Goal: Task Accomplishment & Management: Manage account settings

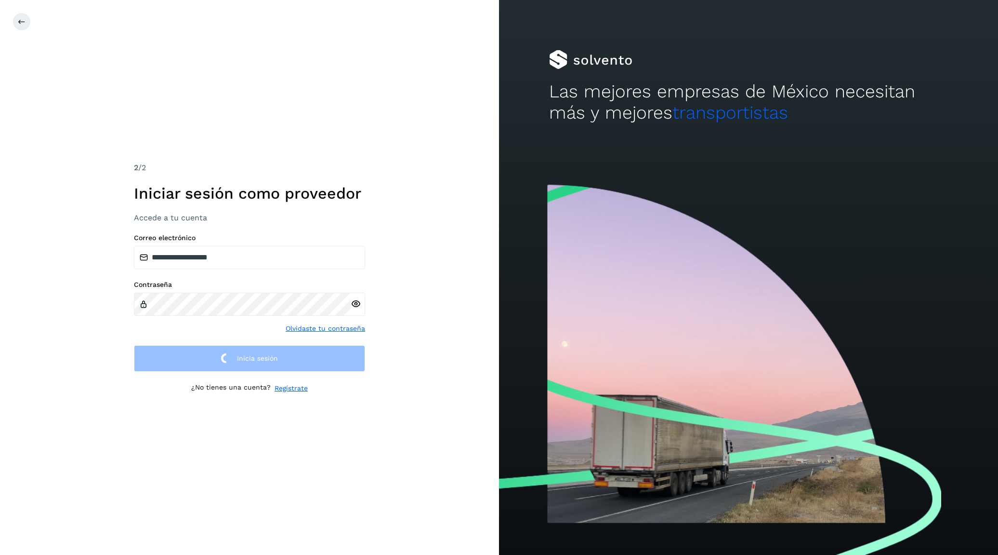
click at [247, 72] on div "**********" at bounding box center [249, 277] width 499 height 555
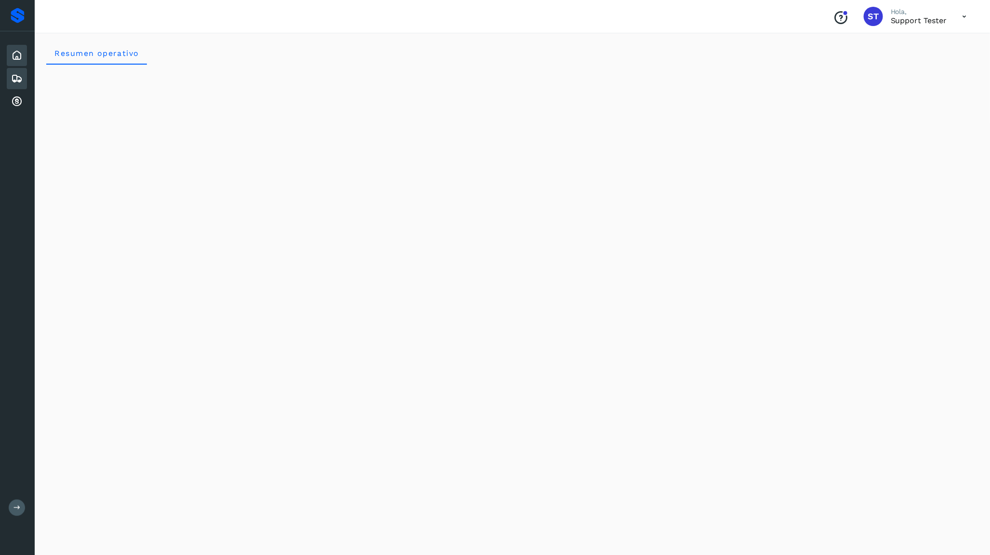
click at [24, 81] on div "Embarques" at bounding box center [17, 78] width 20 height 21
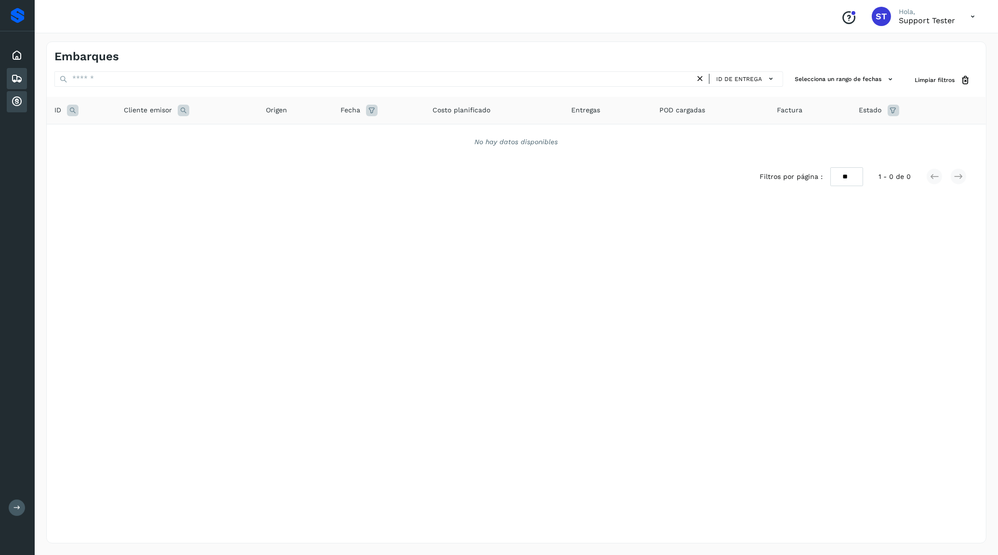
click at [26, 97] on div "Cuentas por cobrar" at bounding box center [17, 101] width 20 height 21
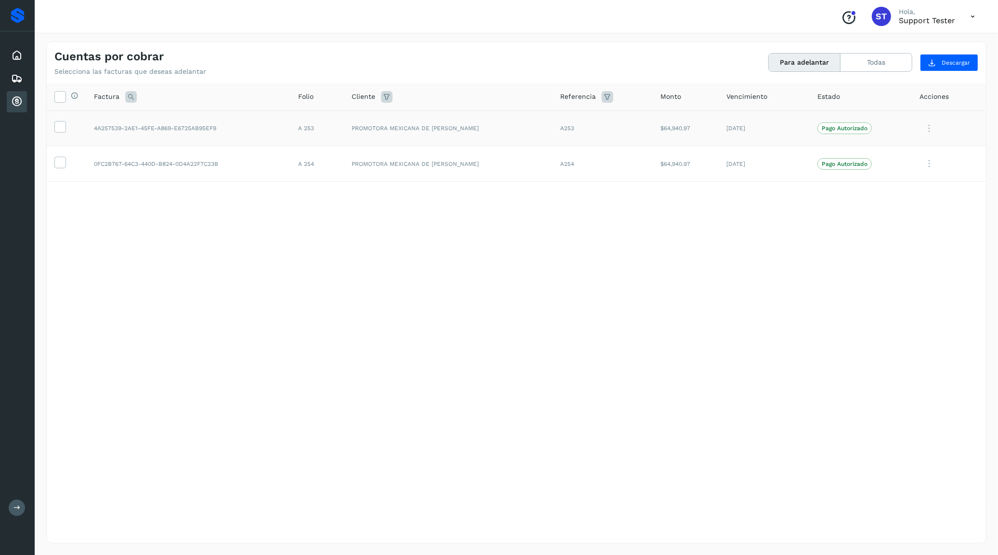
click at [928, 126] on icon at bounding box center [929, 129] width 19 height 20
click at [928, 126] on div at bounding box center [499, 277] width 998 height 555
click at [63, 126] on icon at bounding box center [60, 126] width 10 height 10
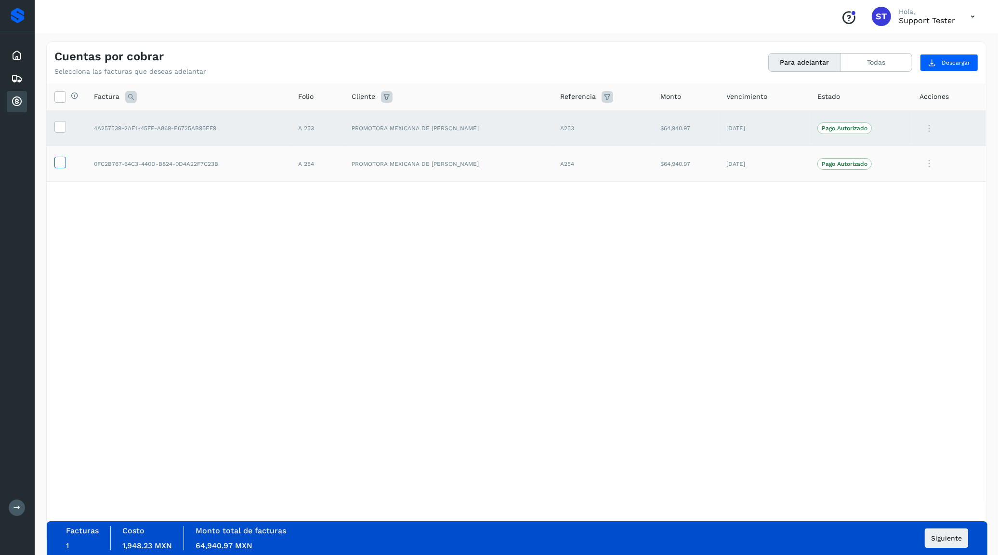
click at [65, 158] on icon at bounding box center [60, 162] width 10 height 10
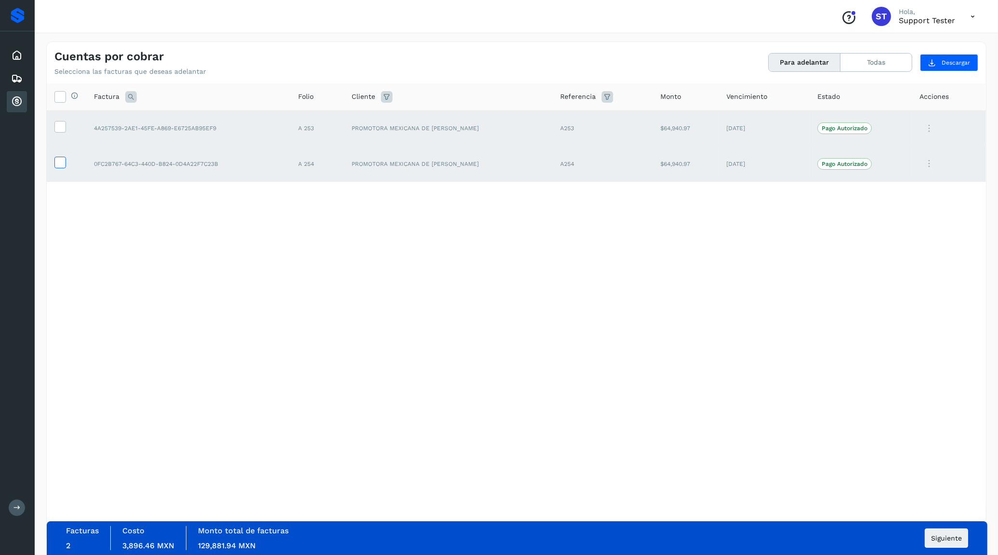
click at [65, 158] on icon at bounding box center [60, 162] width 10 height 10
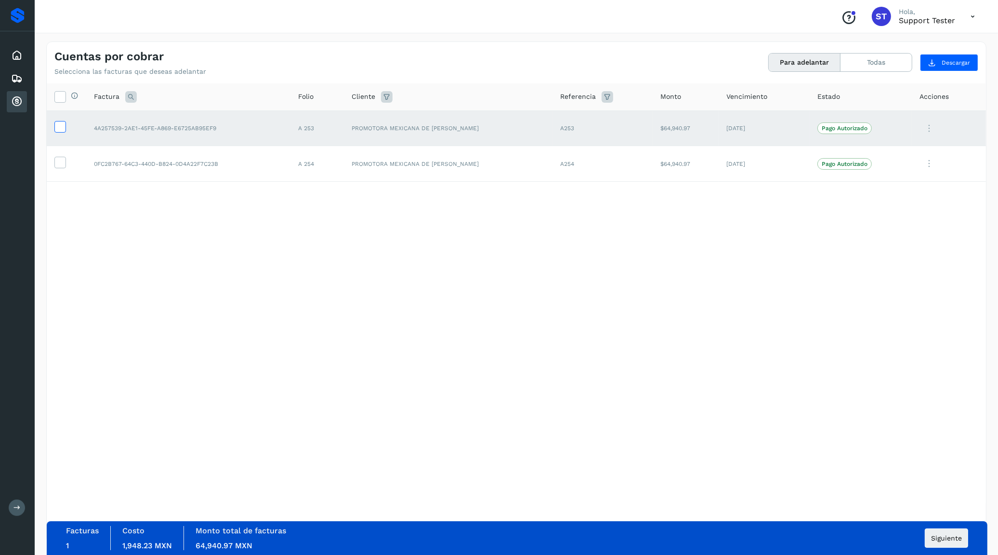
click at [61, 133] on label at bounding box center [60, 127] width 12 height 12
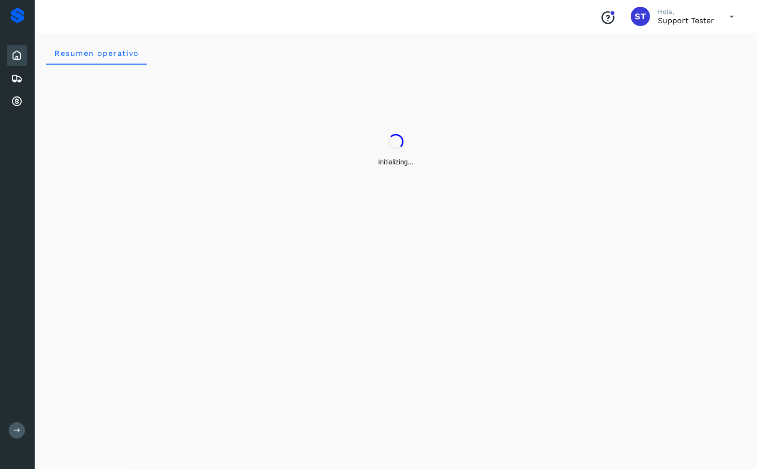
click at [738, 15] on icon at bounding box center [732, 17] width 20 height 20
click at [695, 45] on div "Cerrar sesión" at bounding box center [684, 43] width 115 height 18
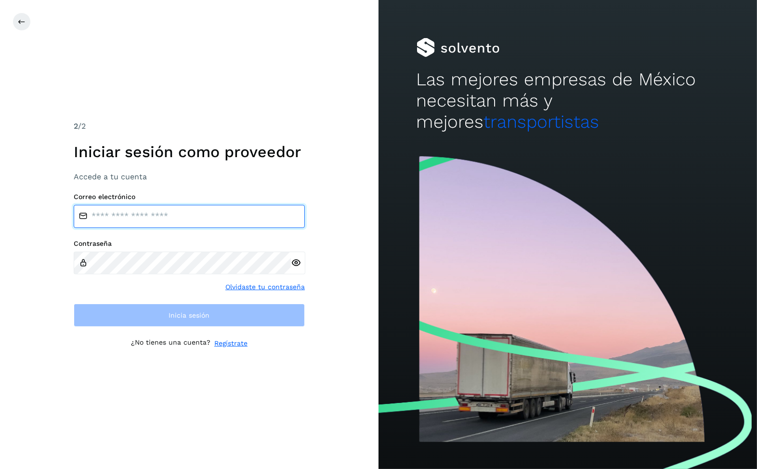
click at [190, 222] on input "email" at bounding box center [189, 216] width 231 height 23
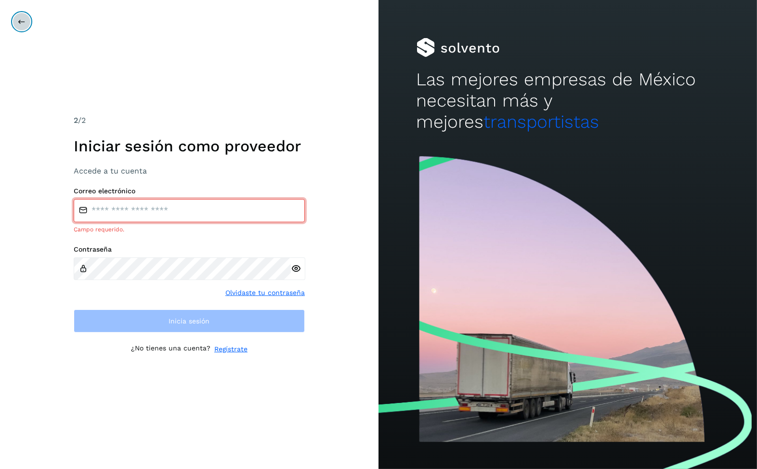
click at [25, 29] on button at bounding box center [22, 22] width 18 height 18
click at [23, 24] on icon at bounding box center [22, 22] width 8 height 8
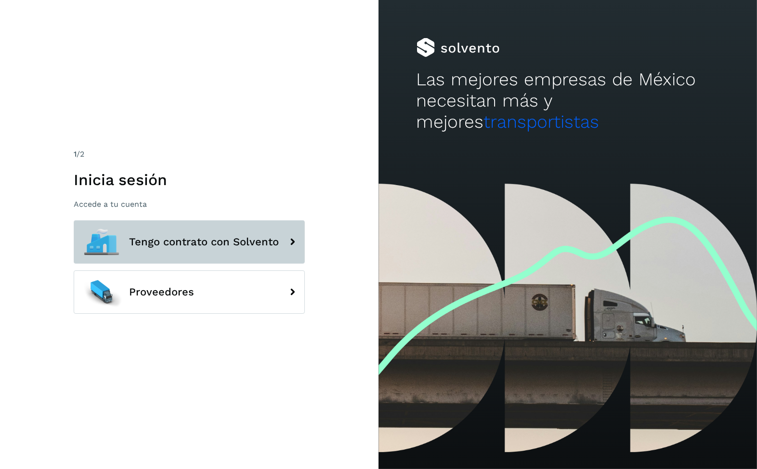
click at [146, 240] on span "Tengo contrato con Solvento" at bounding box center [204, 242] width 150 height 12
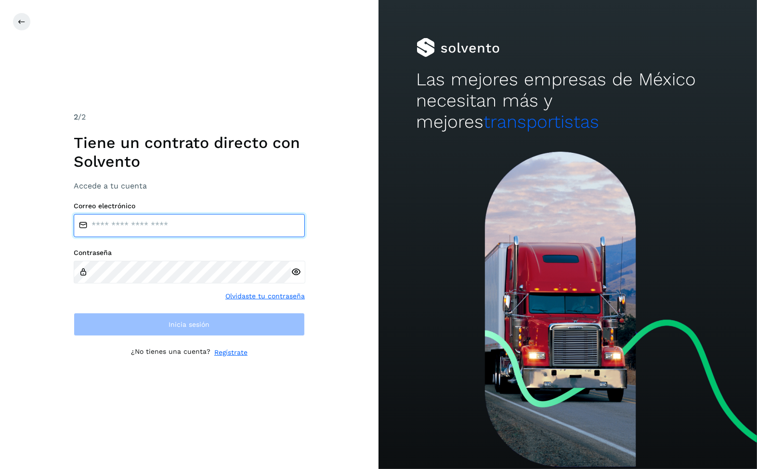
click at [162, 216] on input "email" at bounding box center [189, 225] width 231 height 23
type input "**********"
